Goal: Transaction & Acquisition: Purchase product/service

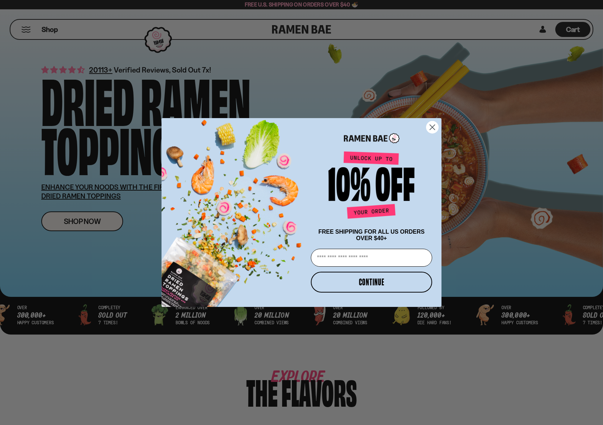
click at [429, 126] on circle "Close dialog" at bounding box center [433, 127] width 12 height 12
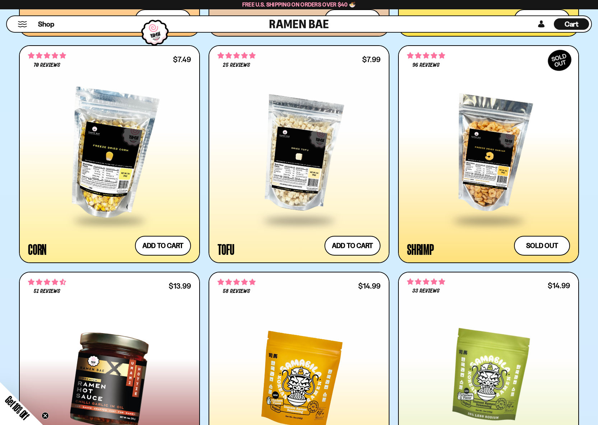
scroll to position [1300, 0]
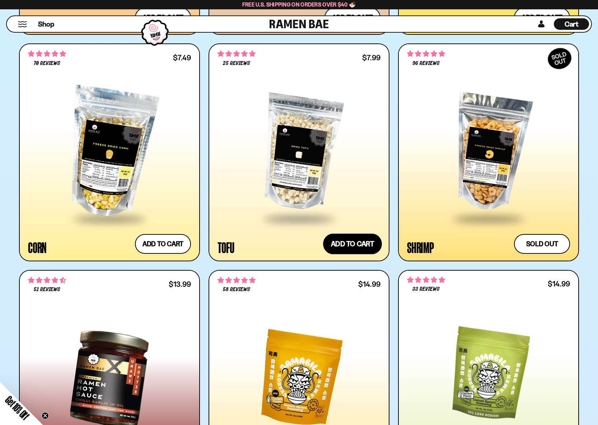
click at [348, 243] on button "Add to cart" at bounding box center [352, 244] width 59 height 21
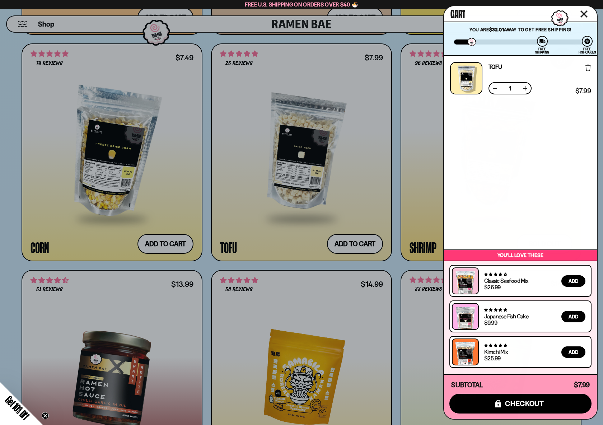
click at [396, 272] on div at bounding box center [301, 212] width 603 height 425
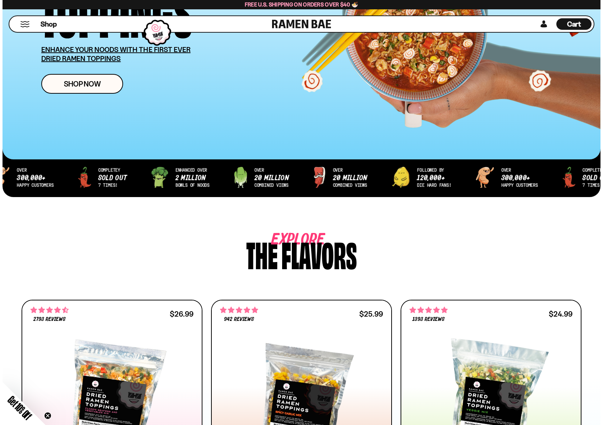
scroll to position [134, 0]
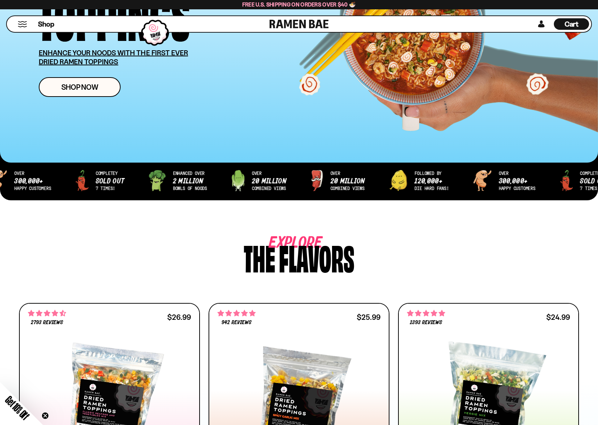
click at [20, 23] on button "Mobile Menu Trigger" at bounding box center [23, 24] width 10 height 6
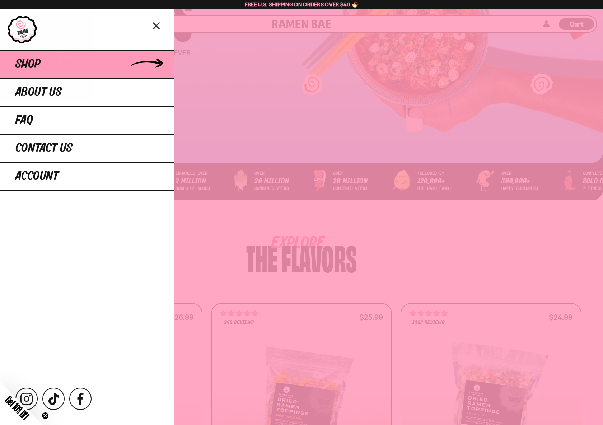
click at [41, 67] on link "Shop" at bounding box center [87, 64] width 174 height 28
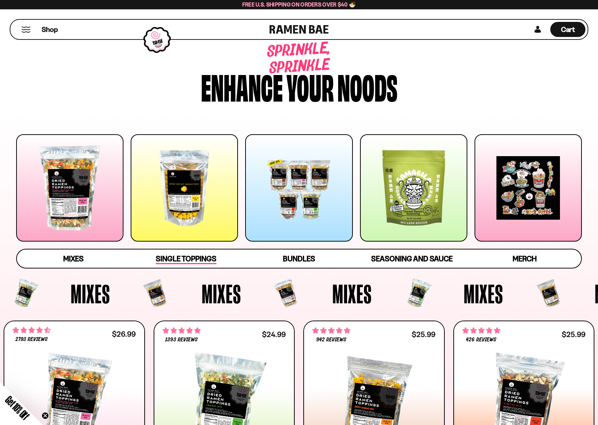
click at [189, 263] on span "Single Toppings" at bounding box center [186, 259] width 61 height 10
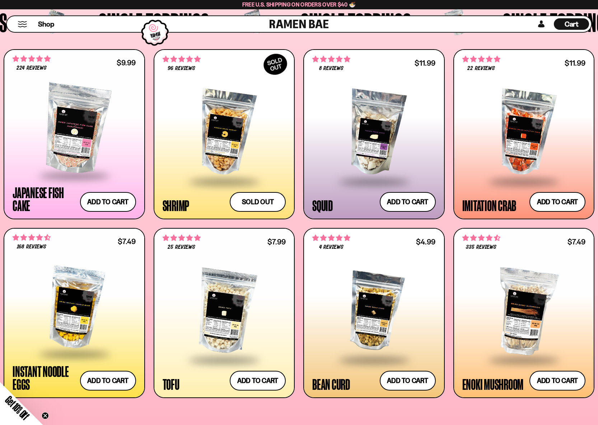
scroll to position [722, 0]
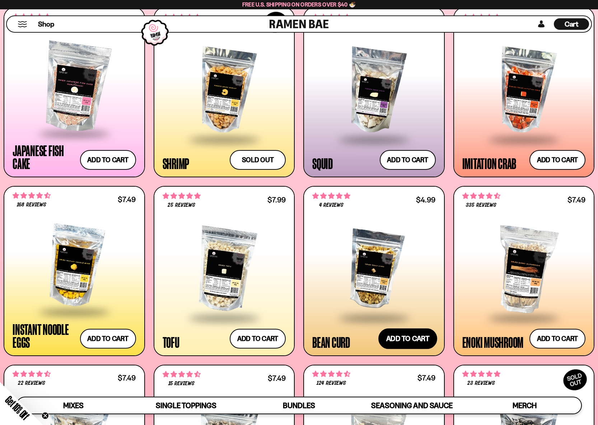
click at [403, 339] on button "Add to cart" at bounding box center [408, 338] width 59 height 21
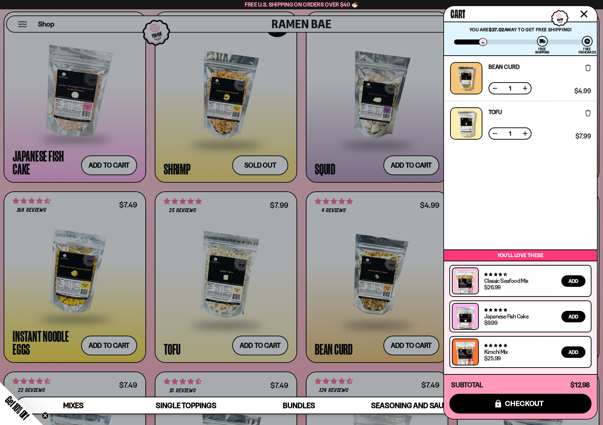
click at [300, 300] on div at bounding box center [301, 212] width 603 height 425
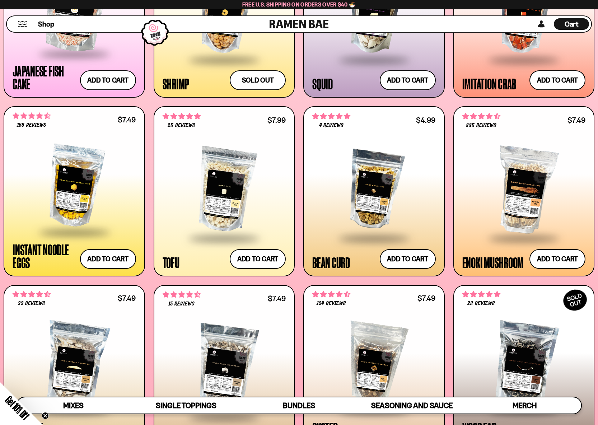
scroll to position [798, 0]
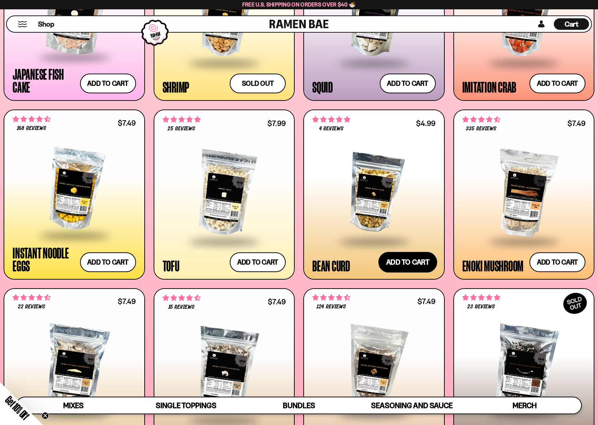
click at [410, 266] on button "Add to cart" at bounding box center [408, 262] width 59 height 21
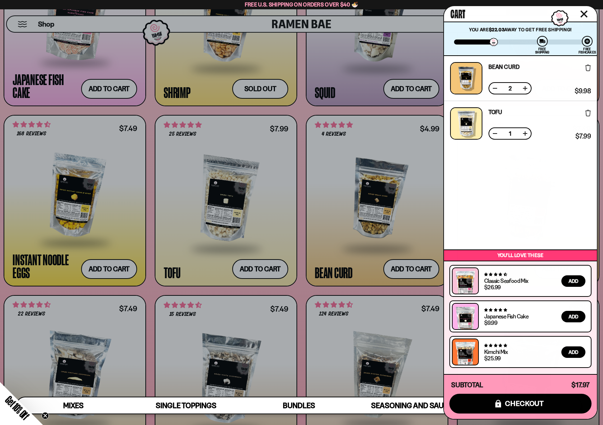
click at [524, 135] on button at bounding box center [525, 133] width 7 height 7
click at [302, 113] on div at bounding box center [301, 212] width 603 height 425
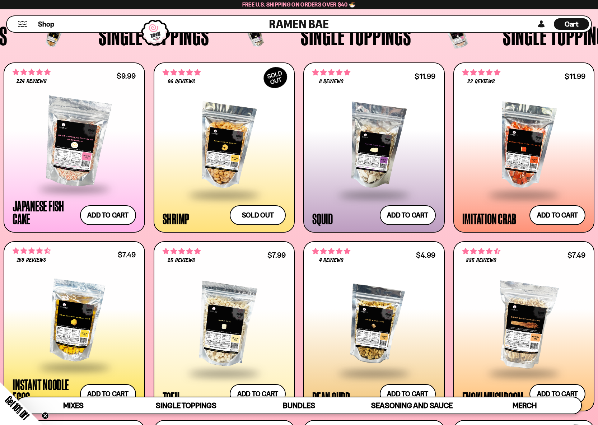
scroll to position [653, 0]
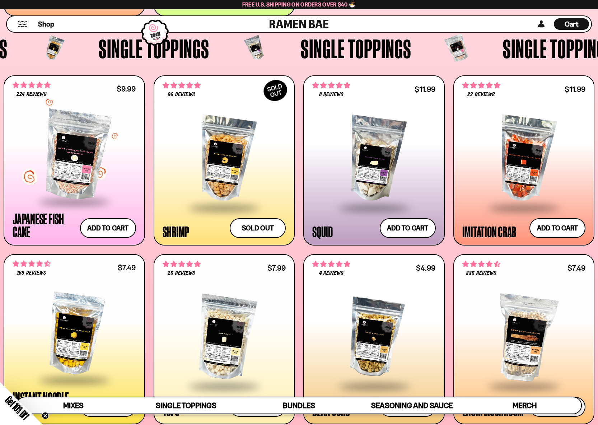
click at [57, 167] on div at bounding box center [75, 155] width 124 height 91
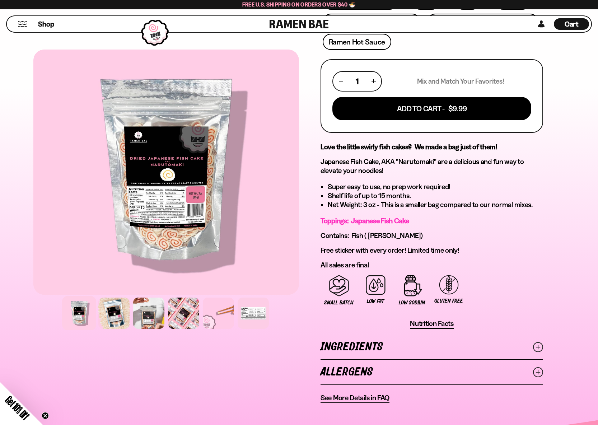
scroll to position [260, 0]
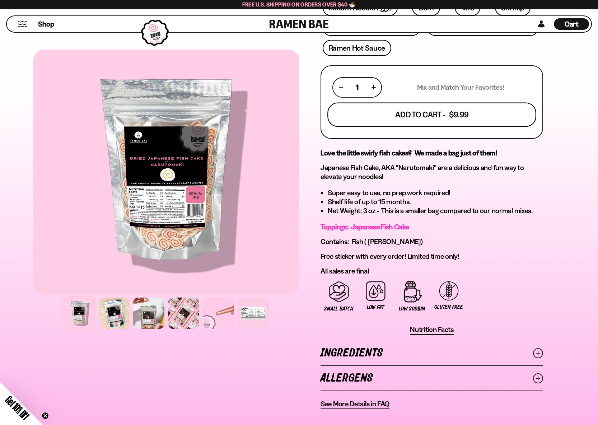
click at [458, 121] on button "Add To Cart - $9.99" at bounding box center [432, 114] width 209 height 24
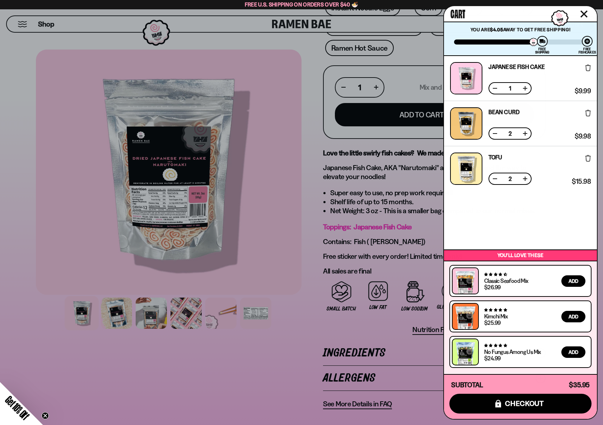
click at [356, 166] on div at bounding box center [301, 212] width 603 height 425
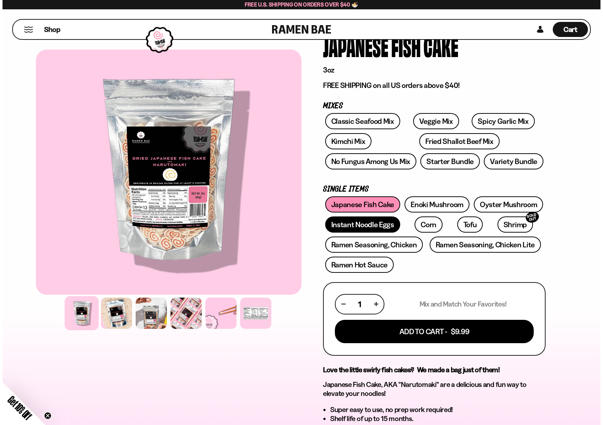
scroll to position [0, 0]
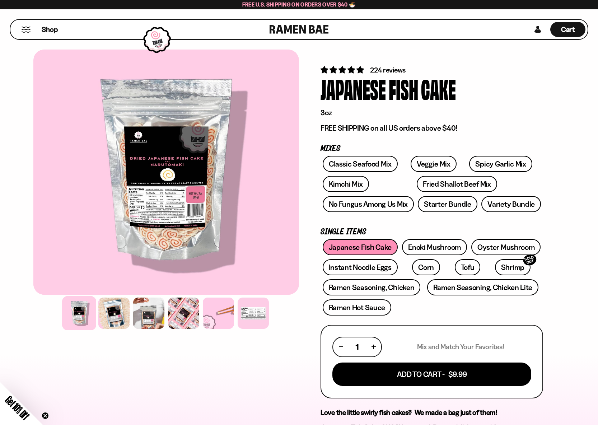
click at [22, 24] on div "Shop" at bounding box center [141, 29] width 257 height 19
click at [24, 27] on button "Mobile Menu Trigger" at bounding box center [26, 30] width 10 height 6
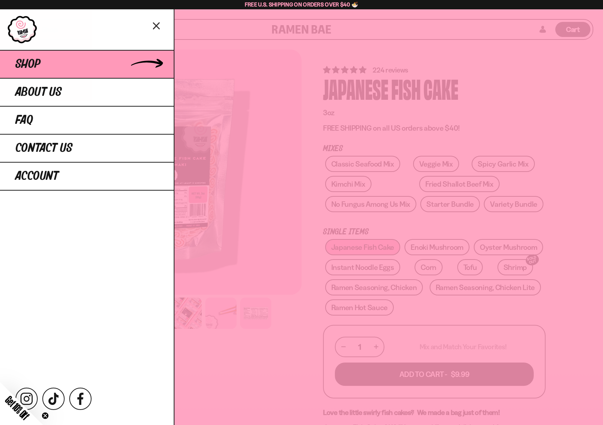
click at [44, 62] on link "Shop" at bounding box center [87, 64] width 174 height 28
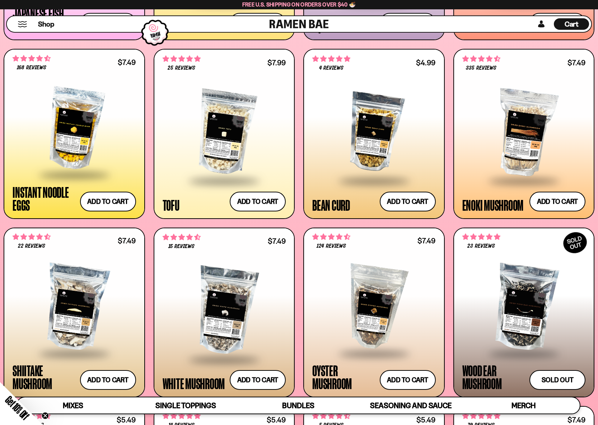
scroll to position [860, 0]
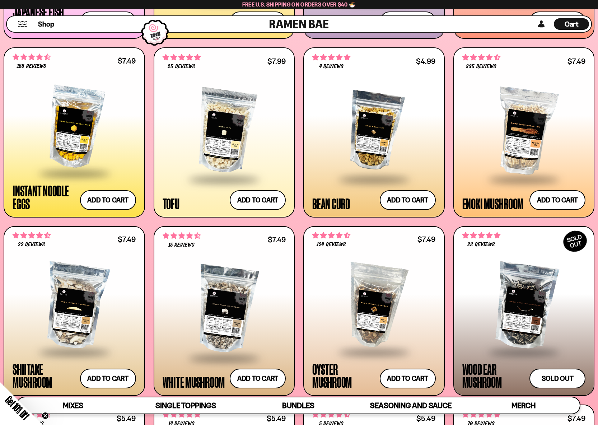
click at [518, 131] on div at bounding box center [525, 131] width 124 height 96
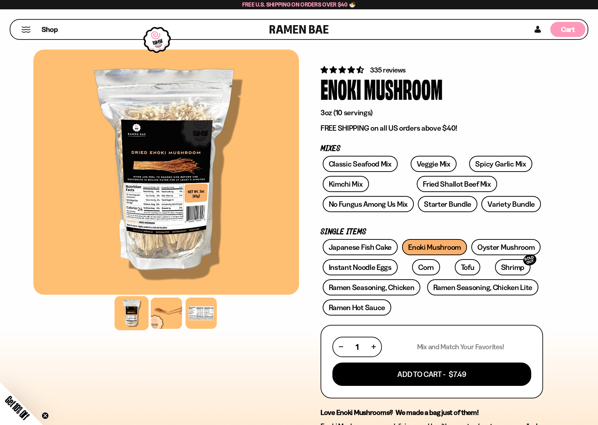
click at [578, 34] on div "Cart D0381C2F-513E-4F90-8A41-6F0A75DCBAAA" at bounding box center [568, 29] width 35 height 15
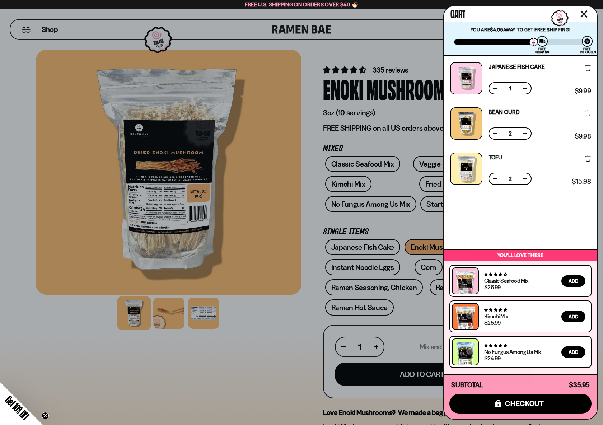
click at [492, 135] on button at bounding box center [495, 133] width 7 height 7
click at [494, 180] on button at bounding box center [495, 178] width 7 height 7
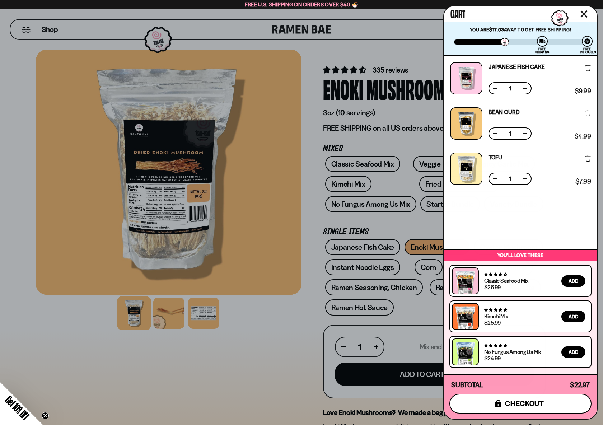
click at [509, 405] on span "checkout" at bounding box center [524, 404] width 39 height 8
